Goal: Information Seeking & Learning: Learn about a topic

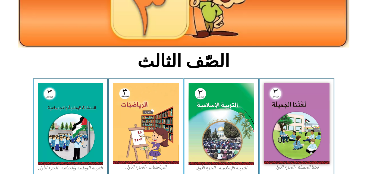
scroll to position [98, 0]
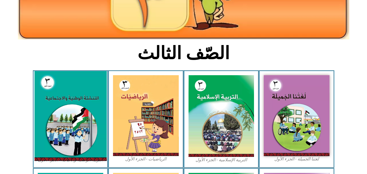
click at [62, 124] on img at bounding box center [70, 116] width 72 height 90
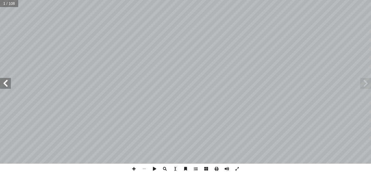
click at [3, 87] on span at bounding box center [5, 83] width 11 height 11
click at [5, 83] on span at bounding box center [5, 83] width 11 height 11
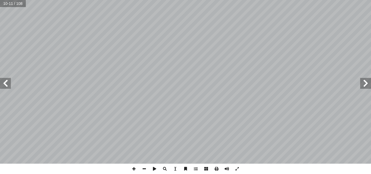
click at [5, 83] on span at bounding box center [5, 83] width 11 height 11
click at [149, 0] on html "الصفحة الرئيسية الصف الأول الصف الثاني الصف الثالث الصف الرابع الصف الخامس الصف…" at bounding box center [185, 24] width 371 height 49
click at [11, 85] on span at bounding box center [5, 83] width 11 height 11
click at [6, 85] on span at bounding box center [5, 83] width 11 height 11
click at [4, 83] on span at bounding box center [5, 83] width 11 height 11
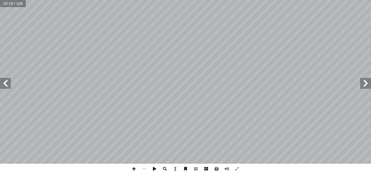
click at [4, 83] on span at bounding box center [5, 83] width 11 height 11
click at [362, 87] on span at bounding box center [365, 83] width 11 height 11
click at [5, 84] on span at bounding box center [5, 83] width 11 height 11
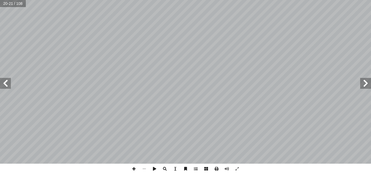
click at [364, 86] on span at bounding box center [365, 83] width 11 height 11
click at [367, 82] on span at bounding box center [365, 83] width 11 height 11
click at [8, 84] on span at bounding box center [5, 83] width 11 height 11
click at [235, 169] on span at bounding box center [237, 169] width 10 height 10
